Goal: Transaction & Acquisition: Purchase product/service

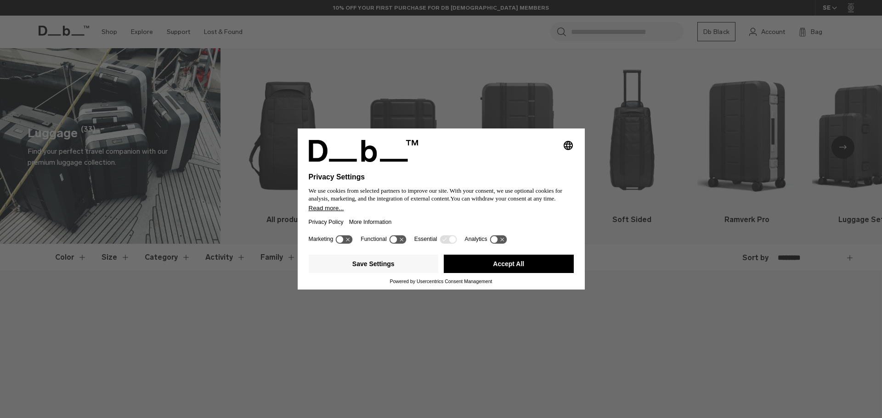
click at [529, 265] on button "Accept All" at bounding box center [509, 264] width 130 height 18
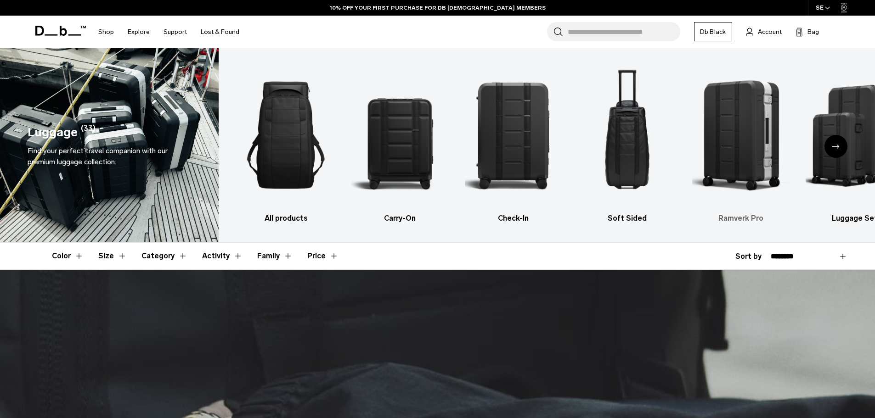
click at [736, 150] on img "5 / 6" at bounding box center [741, 135] width 98 height 146
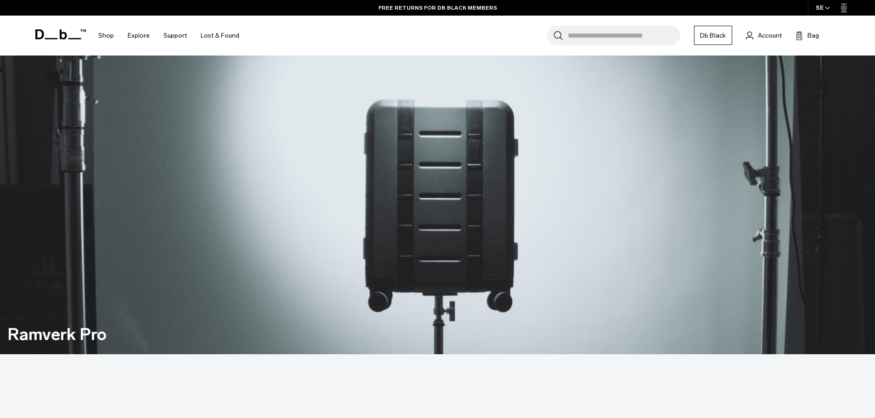
scroll to position [873, 0]
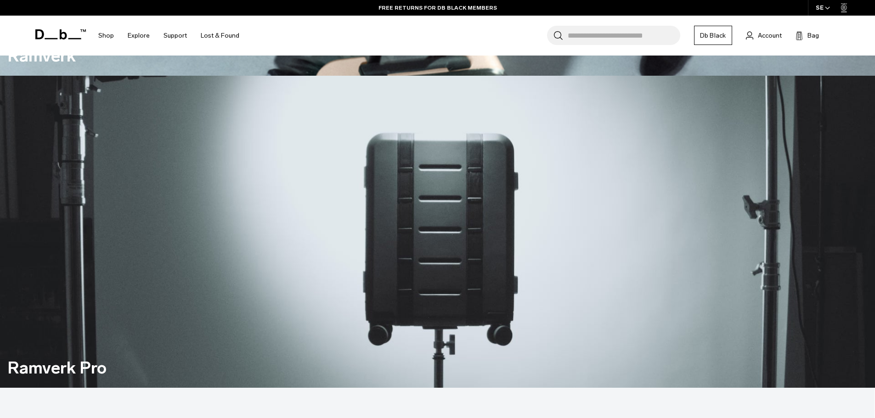
scroll to position [0, 0]
